Goal: Check status: Check status

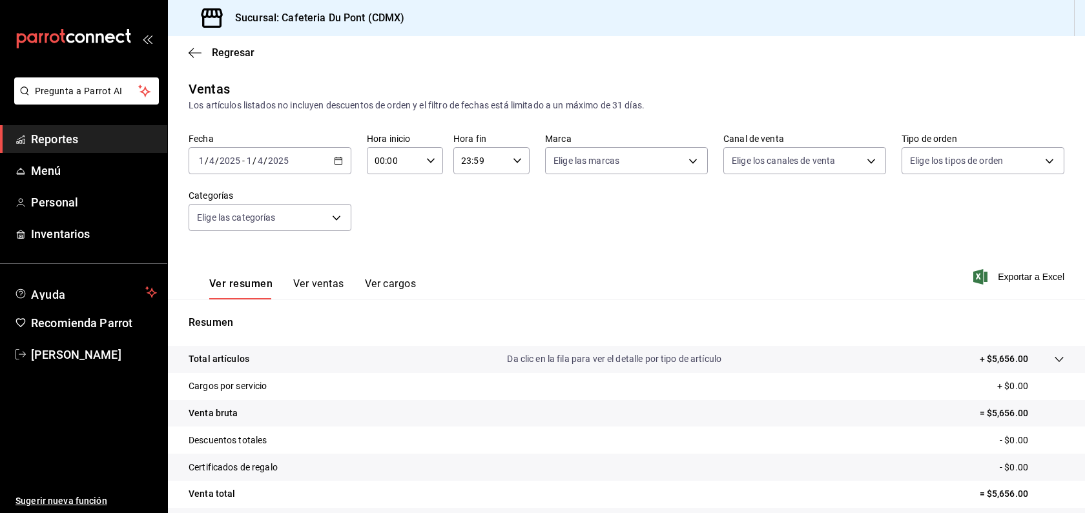
click at [222, 178] on div "Fecha [DATE] [DATE] - [DATE] [DATE] Hora inicio 00:00 Hora inicio Hora fin 23:5…" at bounding box center [627, 190] width 876 height 114
click at [223, 165] on input "2025" at bounding box center [230, 161] width 22 height 10
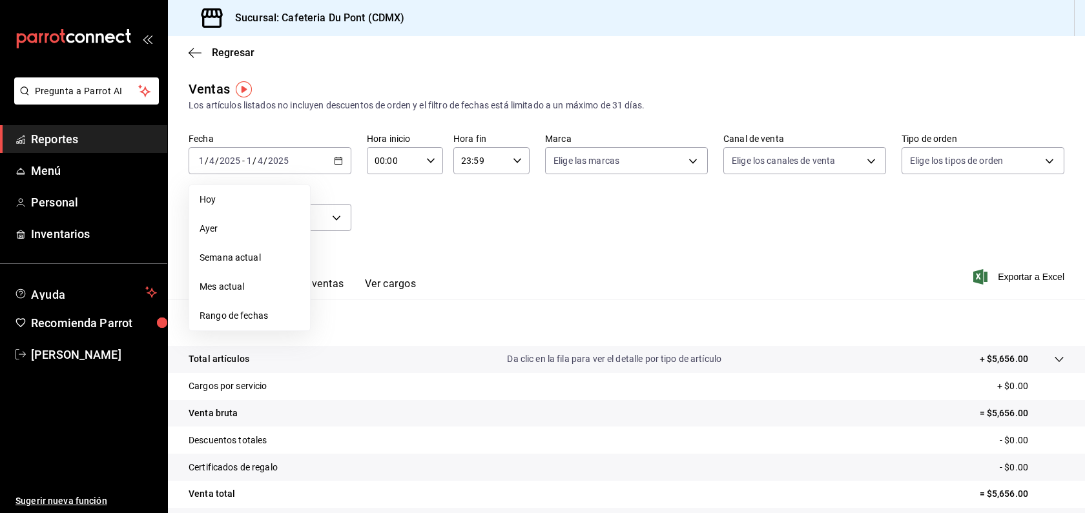
click at [220, 191] on li "Hoy" at bounding box center [249, 199] width 121 height 29
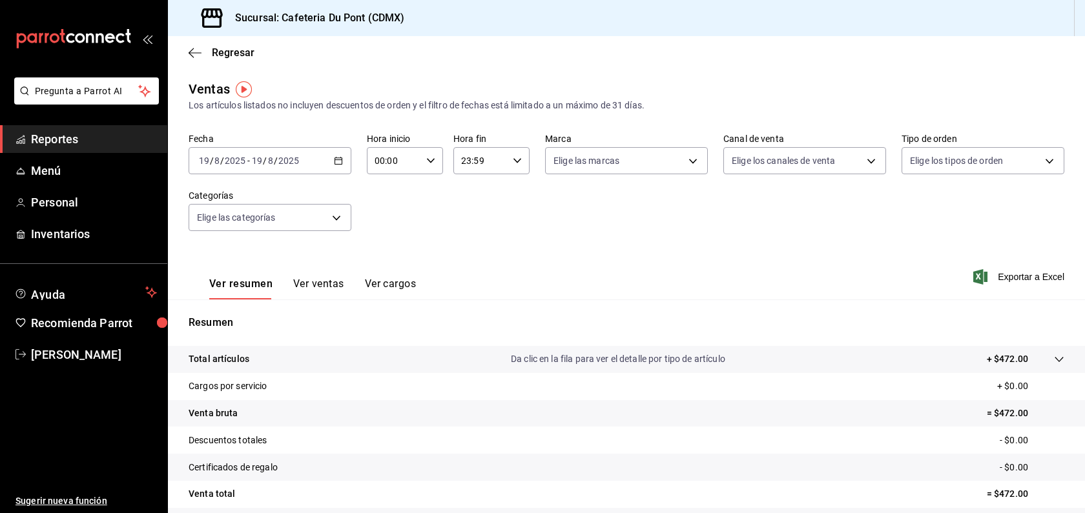
click at [68, 137] on span "Reportes" at bounding box center [94, 138] width 126 height 17
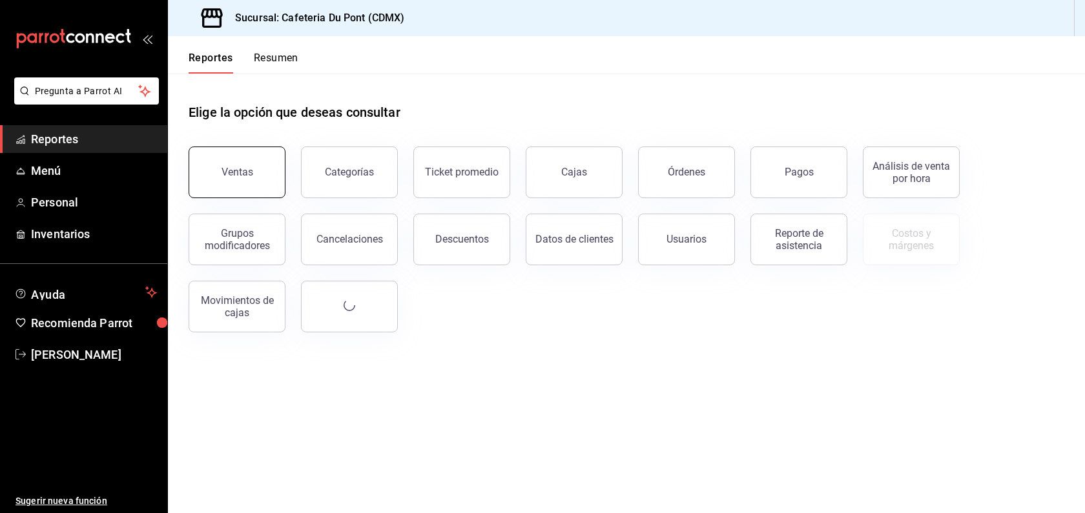
click at [243, 174] on div "Ventas" at bounding box center [238, 172] width 32 height 12
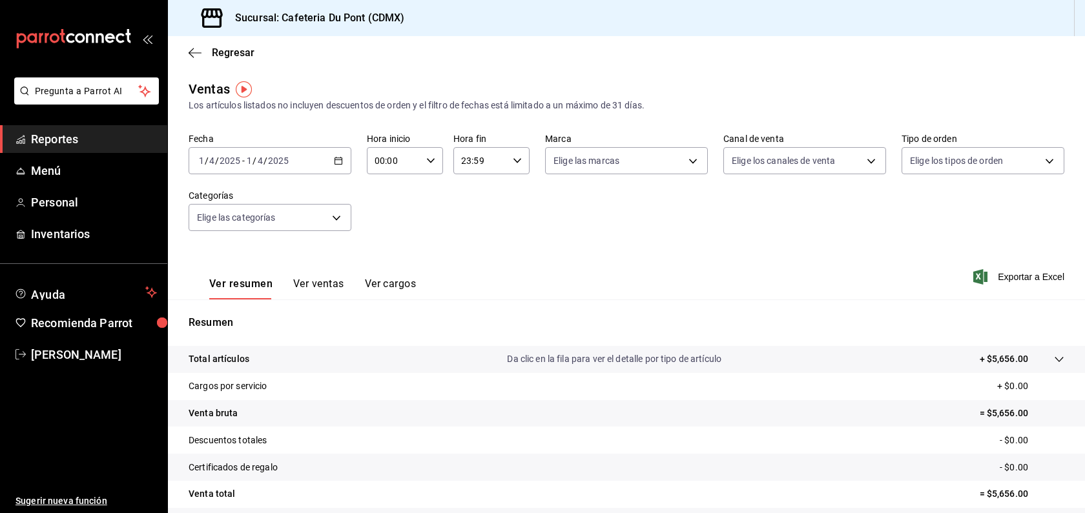
click at [257, 160] on input "4" at bounding box center [260, 161] width 6 height 10
click at [250, 193] on span "Hoy" at bounding box center [250, 200] width 100 height 14
